Goal: Information Seeking & Learning: Check status

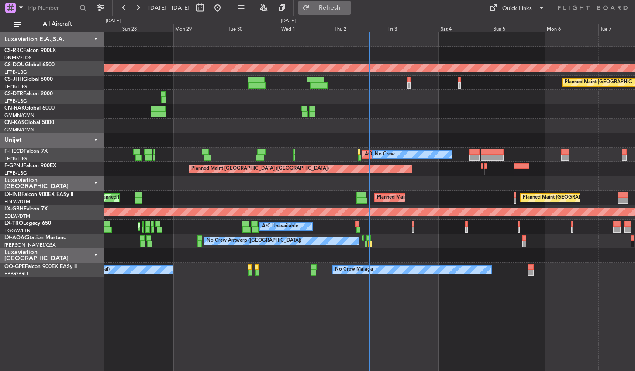
click at [347, 8] on span "Refresh" at bounding box center [330, 8] width 37 height 6
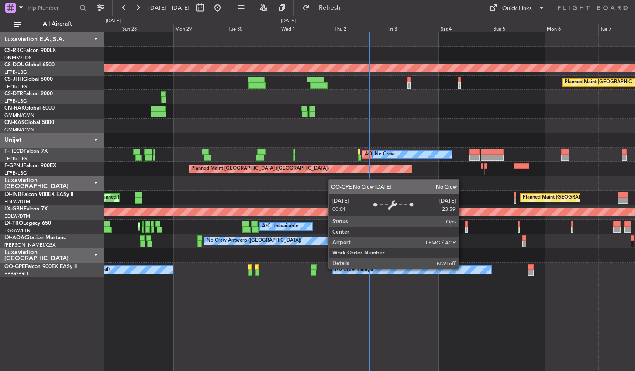
click at [209, 366] on div "Planned Maint London ([GEOGRAPHIC_DATA]) Planned Maint [GEOGRAPHIC_DATA] ([GEOG…" at bounding box center [369, 202] width 531 height 340
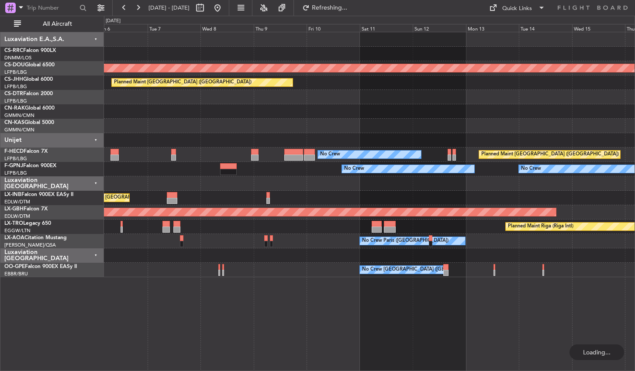
click at [336, 336] on div "Planned Maint London ([GEOGRAPHIC_DATA]) Planned Maint [GEOGRAPHIC_DATA] ([GEOG…" at bounding box center [369, 202] width 531 height 340
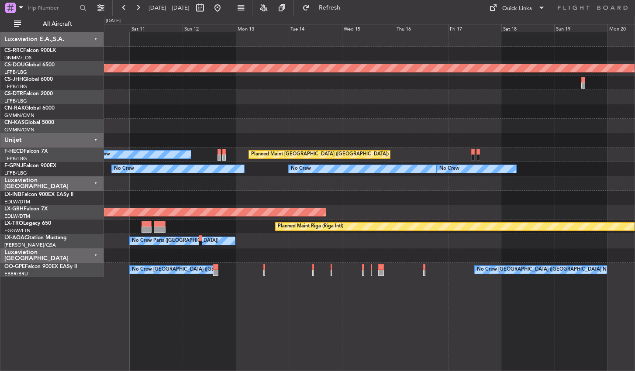
click at [357, 323] on div "Planned Maint London ([GEOGRAPHIC_DATA]) Planned Maint [GEOGRAPHIC_DATA] ([GEOG…" at bounding box center [369, 202] width 531 height 340
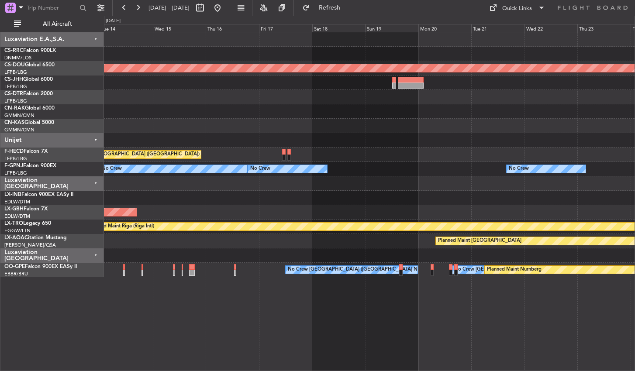
click at [298, 315] on div "Planned Maint London ([GEOGRAPHIC_DATA]) Planned Maint [GEOGRAPHIC_DATA] ([GEOG…" at bounding box center [369, 202] width 531 height 340
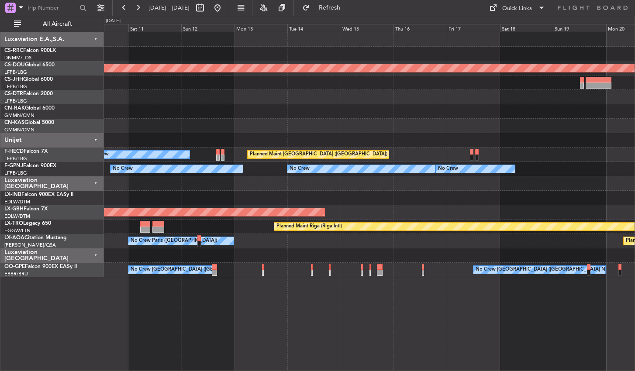
click at [533, 317] on div "Planned Maint London ([GEOGRAPHIC_DATA]) Planned Maint [GEOGRAPHIC_DATA] ([GEOG…" at bounding box center [369, 202] width 531 height 340
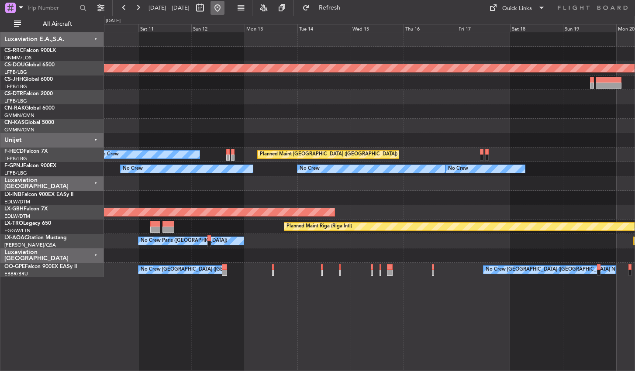
click at [225, 7] on button at bounding box center [218, 8] width 14 height 14
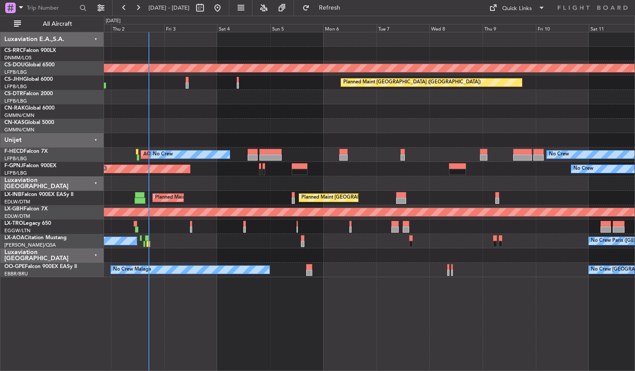
click at [283, 319] on div "Planned Maint London ([GEOGRAPHIC_DATA]) Planned Maint [GEOGRAPHIC_DATA] ([GEOG…" at bounding box center [369, 202] width 531 height 340
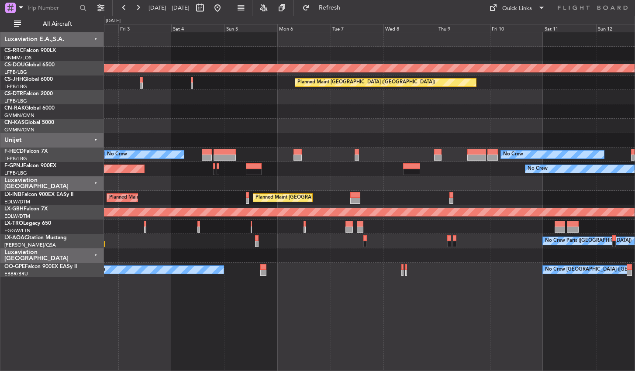
click at [326, 332] on div "Planned Maint London ([GEOGRAPHIC_DATA]) Planned Maint [GEOGRAPHIC_DATA] ([GEOG…" at bounding box center [369, 202] width 531 height 340
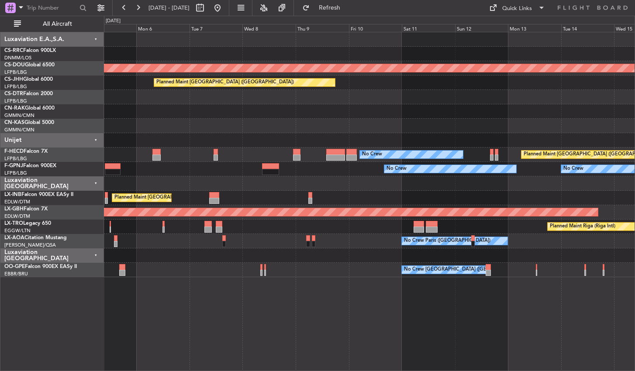
click at [293, 334] on div "Planned Maint London ([GEOGRAPHIC_DATA]) Planned Maint [GEOGRAPHIC_DATA] ([GEOG…" at bounding box center [369, 202] width 531 height 340
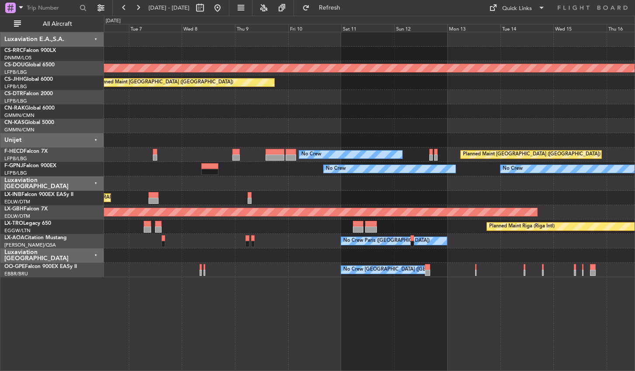
click at [295, 329] on div "Planned Maint London (Biggin Hill) Planned Maint Paris (Le Bourget) Planned Mai…" at bounding box center [369, 202] width 531 height 340
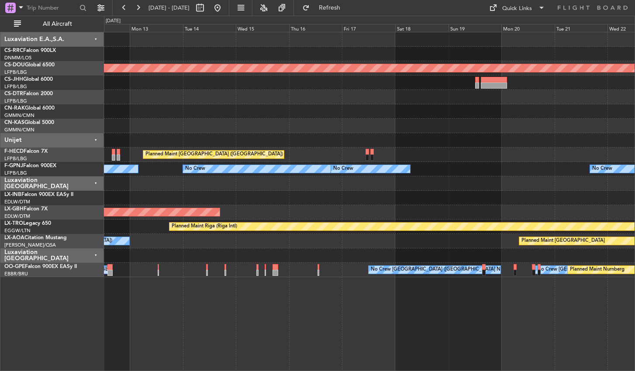
click at [397, 328] on div "Planned Maint London (Biggin Hill) Planned Maint Paris (Le Bourget) No Crew No …" at bounding box center [369, 202] width 531 height 340
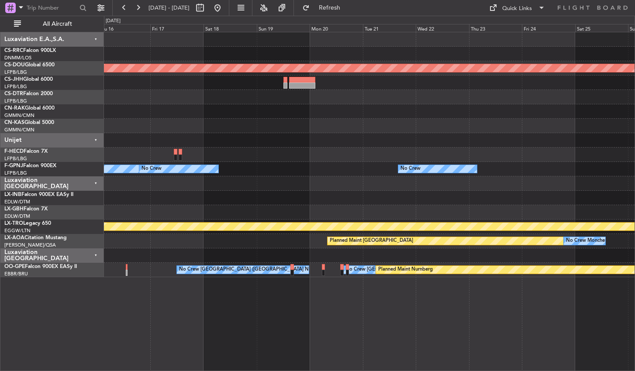
click at [241, 330] on div "Planned Maint London (Biggin Hill) Planned Maint Paris (Le Bourget) Planned Mai…" at bounding box center [369, 202] width 531 height 340
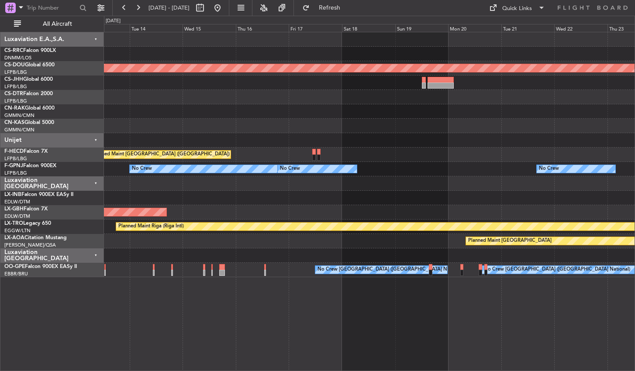
click at [483, 319] on div "Planned Maint London (Biggin Hill) Planned Maint Paris (Le Bourget) No Crew No …" at bounding box center [369, 202] width 531 height 340
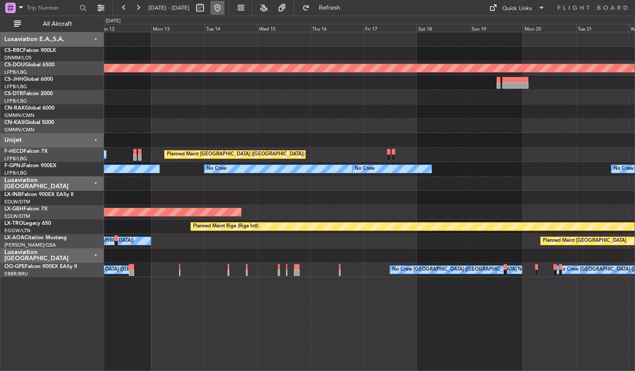
click at [225, 11] on button at bounding box center [218, 8] width 14 height 14
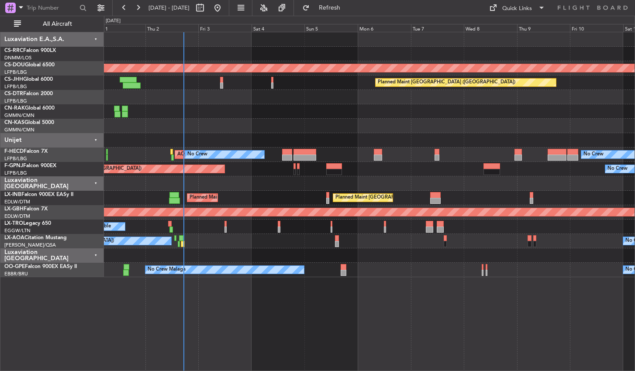
click at [236, 325] on div "Planned Maint London (Biggin Hill) Planned Maint Paris (Le Bourget) AOG Maint P…" at bounding box center [369, 202] width 531 height 340
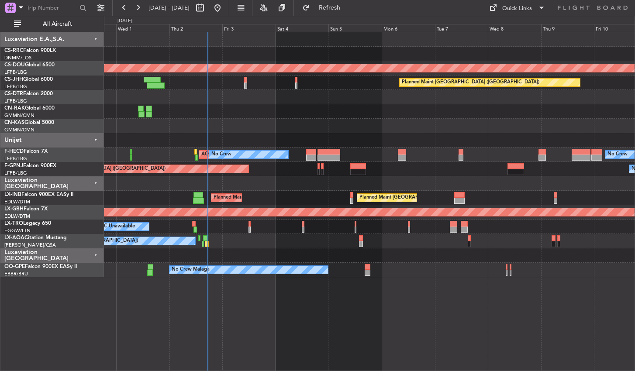
click at [552, 326] on div "Planned Maint London (Biggin Hill) Planned Maint Paris (Le Bourget) AOG Maint P…" at bounding box center [369, 202] width 531 height 340
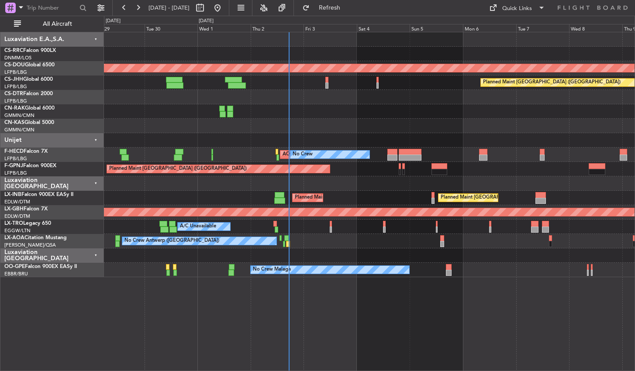
click at [221, 305] on div "Planned Maint London (Biggin Hill) Planned Maint Paris (Le Bourget) Planned Mai…" at bounding box center [369, 202] width 531 height 340
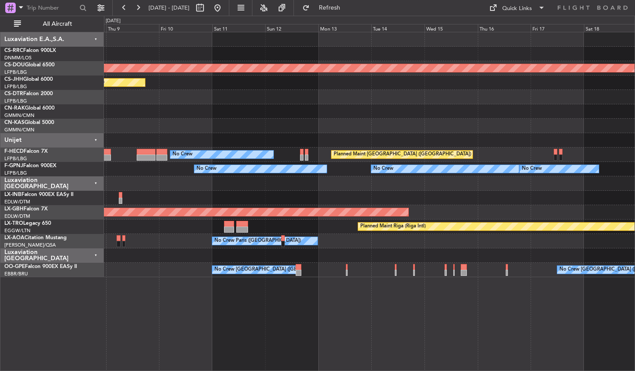
click at [299, 324] on div "Planned Maint London (Biggin Hill) Planned Maint Paris (Le Bourget) No Crew Pla…" at bounding box center [369, 202] width 531 height 340
click at [225, 11] on button at bounding box center [218, 8] width 14 height 14
